Goal: Navigation & Orientation: Understand site structure

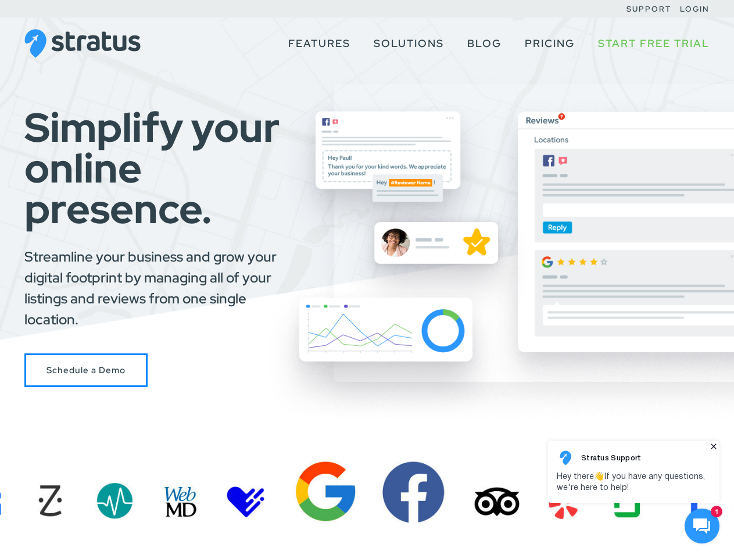
click at [367, 279] on div "Simplify your online presence. Streamline your business and grow your digital f…" at bounding box center [367, 247] width 734 height 281
click at [702, 526] on use at bounding box center [701, 526] width 17 height 16
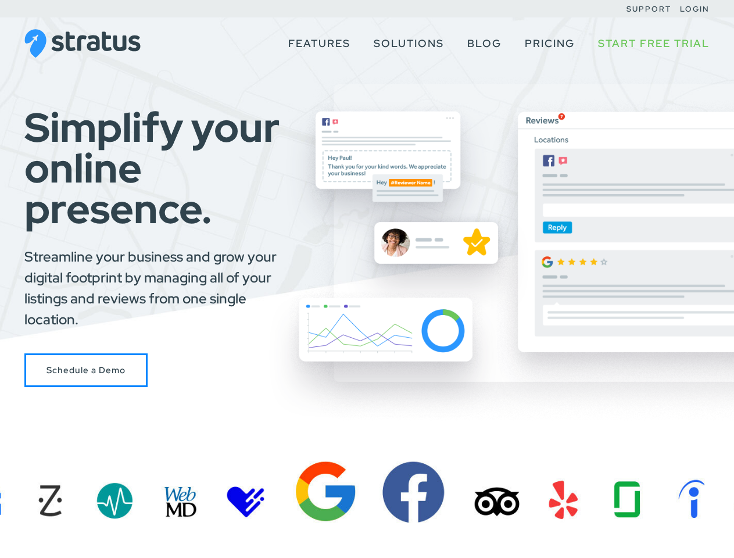
click at [722, 546] on body at bounding box center [633, 491] width 177 height 109
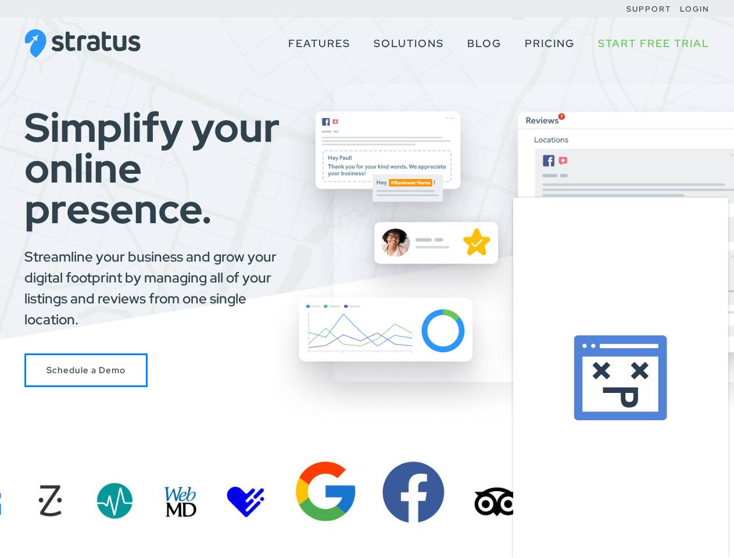
click at [633, 471] on div at bounding box center [620, 378] width 215 height 360
